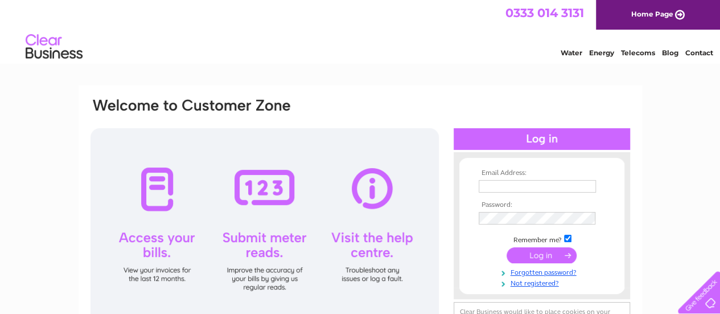
type input "[EMAIL_ADDRESS][DOMAIN_NAME]"
click at [531, 251] on input "submit" at bounding box center [542, 255] width 70 height 16
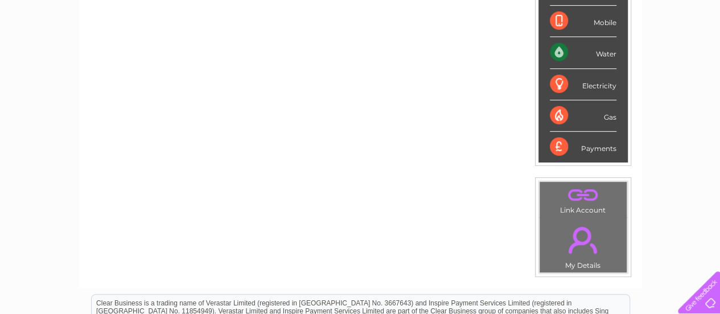
scroll to position [237, 0]
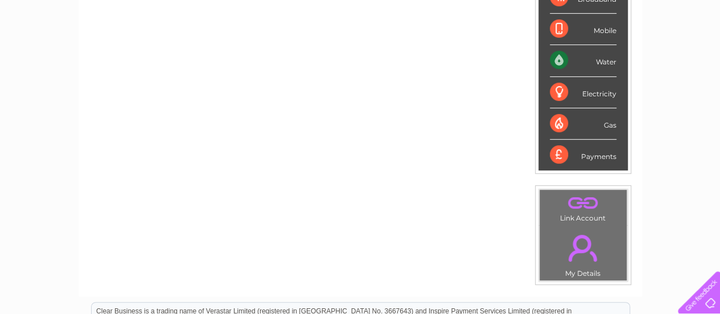
click at [583, 252] on link "." at bounding box center [583, 248] width 81 height 40
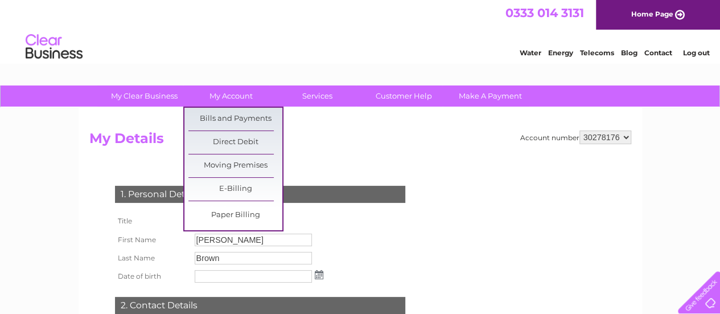
click at [235, 120] on link "Bills and Payments" at bounding box center [235, 119] width 94 height 23
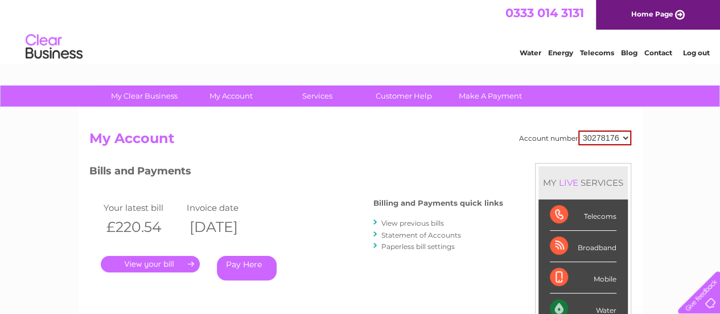
scroll to position [85, 0]
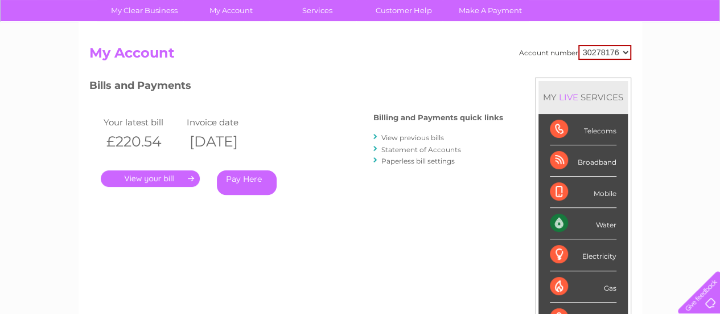
click at [424, 139] on link "View previous bills" at bounding box center [413, 137] width 63 height 9
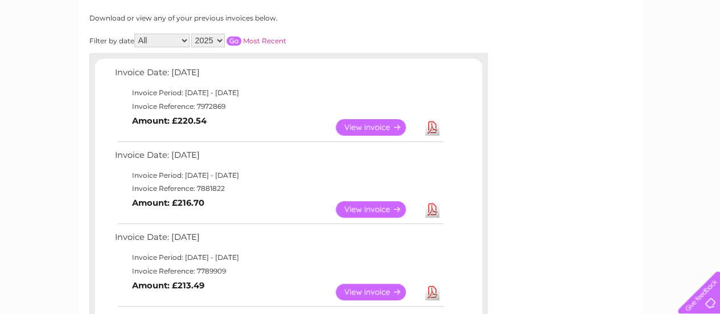
scroll to position [151, 0]
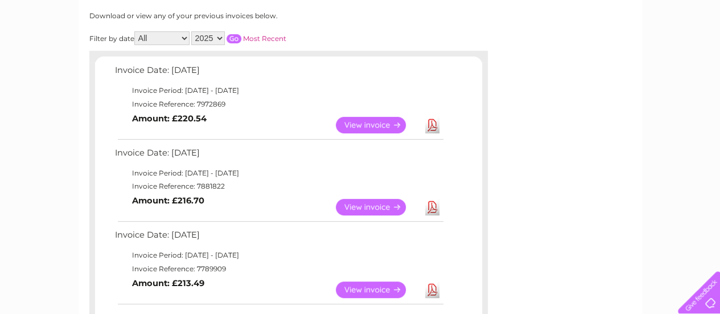
click at [390, 208] on link "View" at bounding box center [378, 207] width 84 height 17
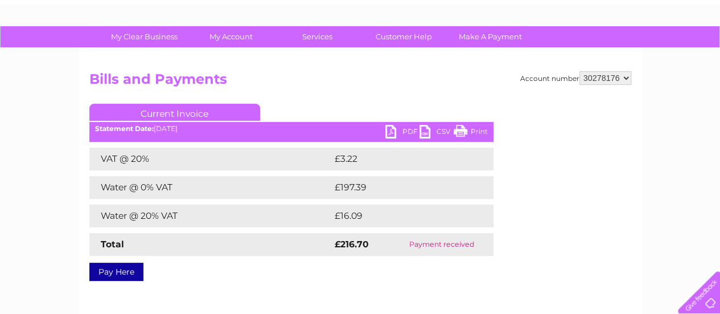
scroll to position [69, 0]
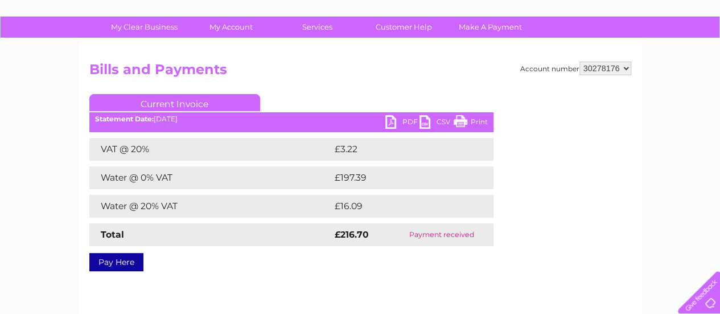
click at [386, 120] on link "PDF" at bounding box center [403, 123] width 34 height 17
click at [391, 121] on link "PDF" at bounding box center [403, 123] width 34 height 17
click at [412, 122] on link "PDF" at bounding box center [403, 123] width 34 height 17
